Goal: Book appointment/travel/reservation

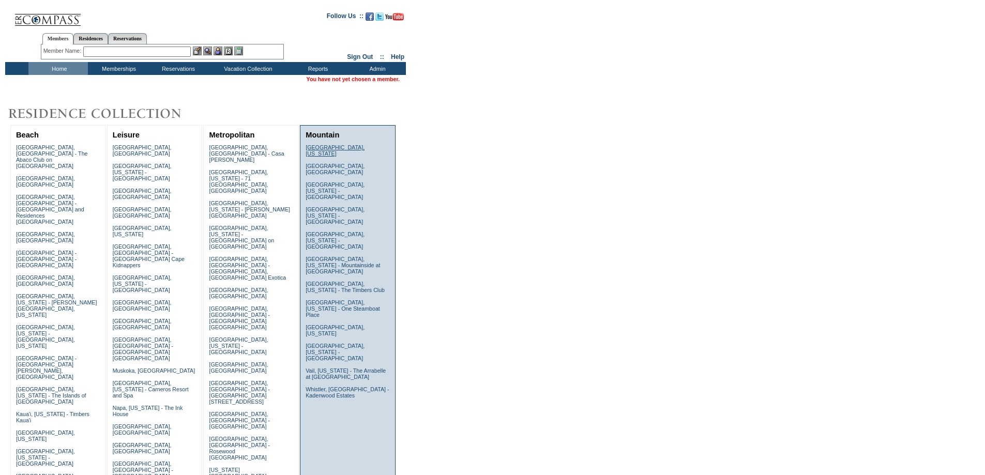
click at [322, 149] on link "Beaver Creek, Colorado" at bounding box center [335, 150] width 59 height 12
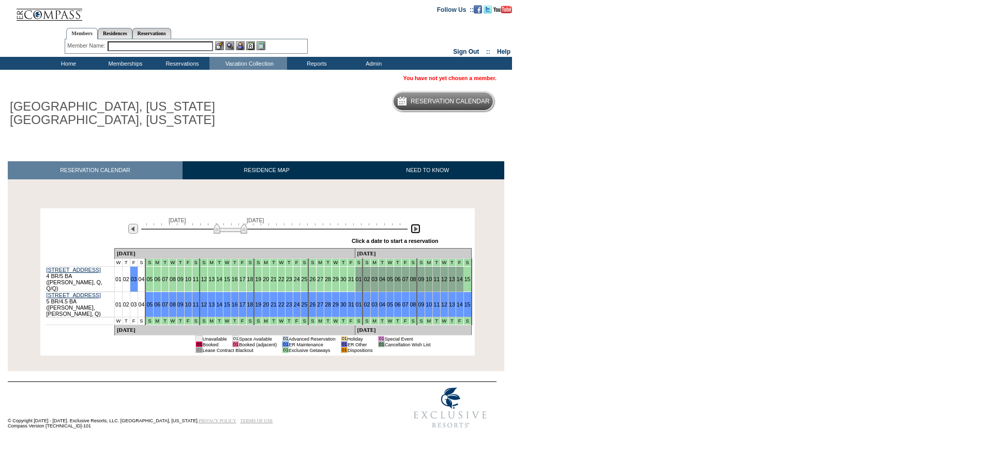
click at [414, 232] on img at bounding box center [416, 229] width 10 height 10
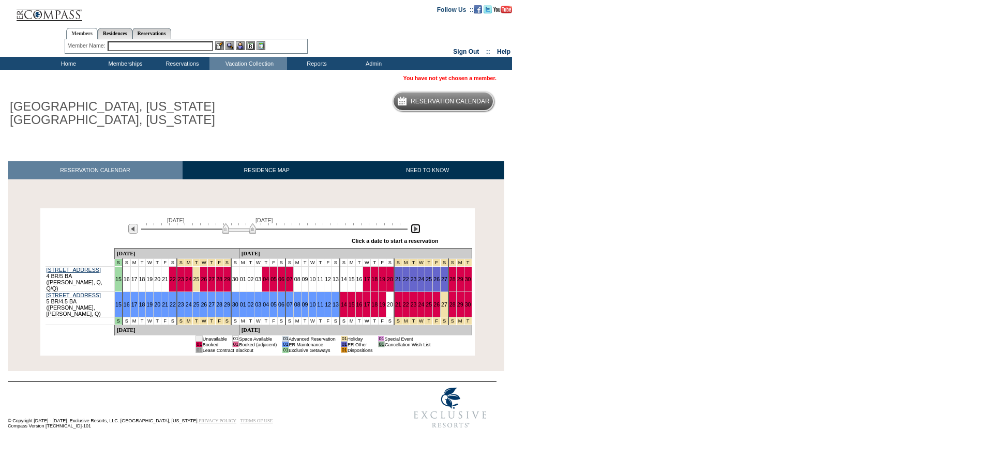
click at [414, 232] on img at bounding box center [416, 229] width 10 height 10
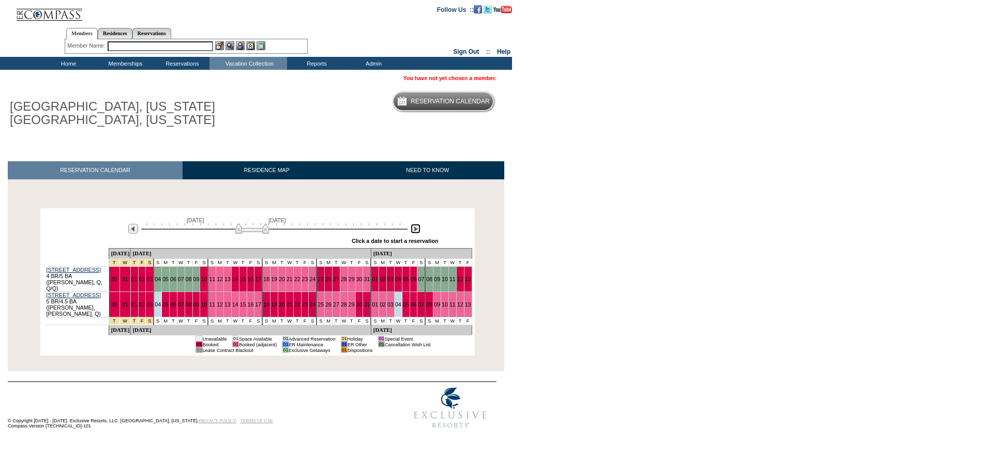
click at [263, 231] on img at bounding box center [252, 228] width 34 height 10
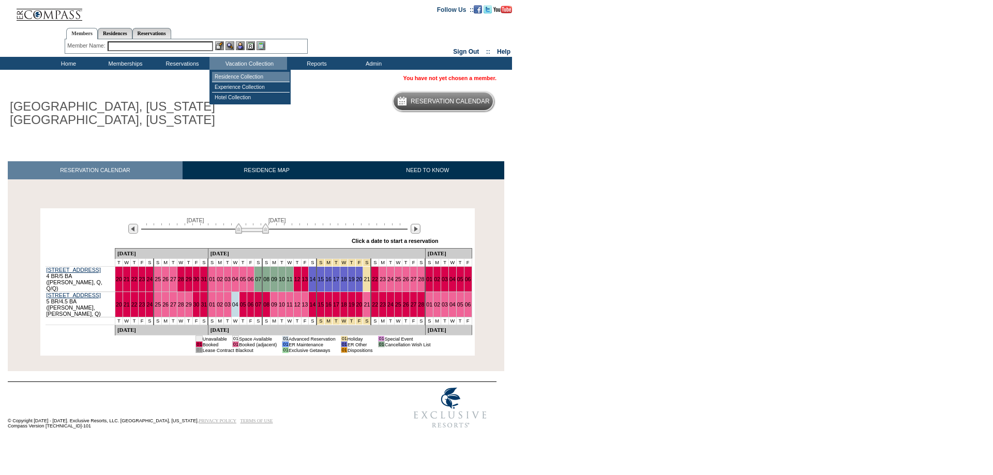
click at [228, 80] on td "Residence Collection" at bounding box center [251, 77] width 78 height 10
